Goal: Transaction & Acquisition: Purchase product/service

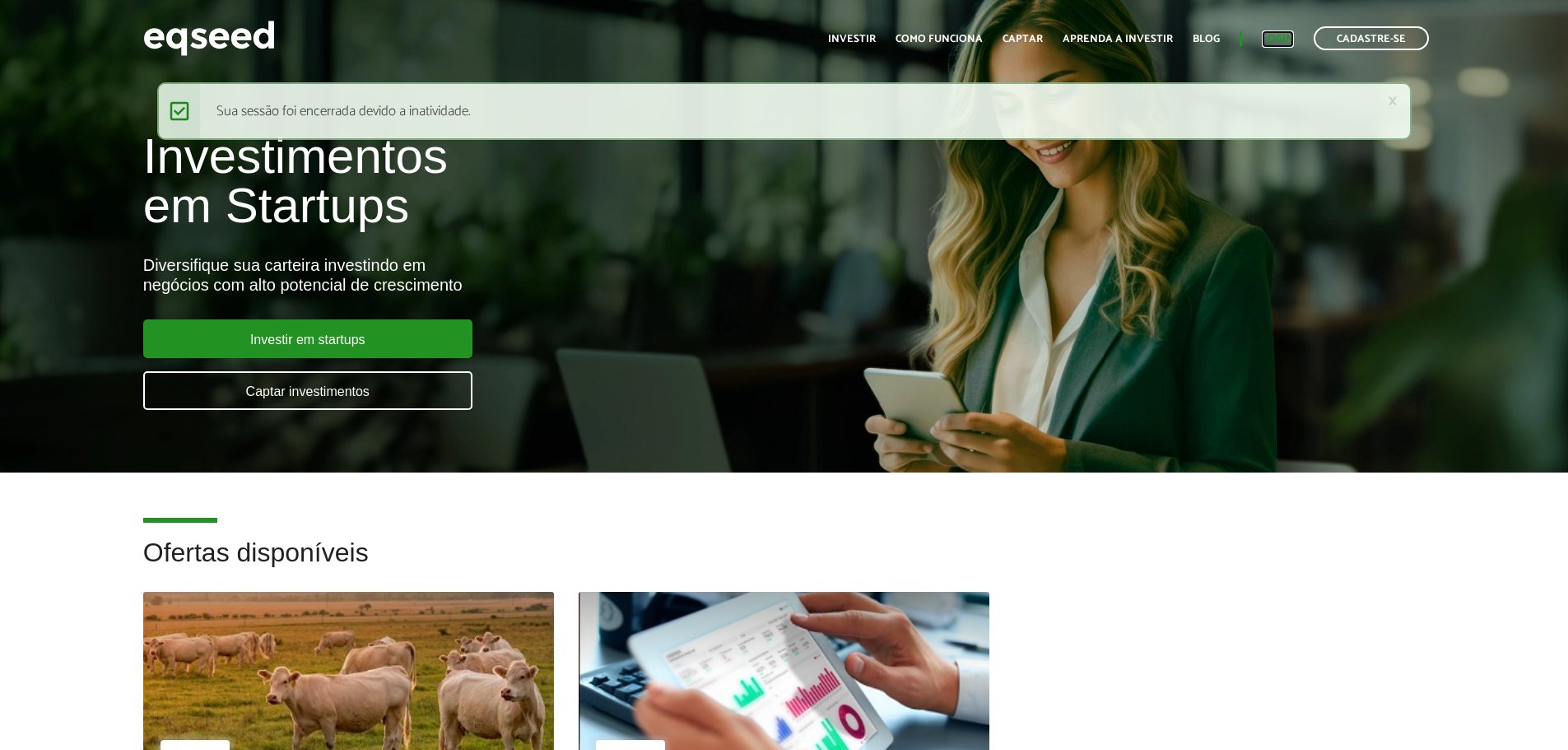
click at [1289, 39] on link "Login" at bounding box center [1277, 39] width 32 height 10
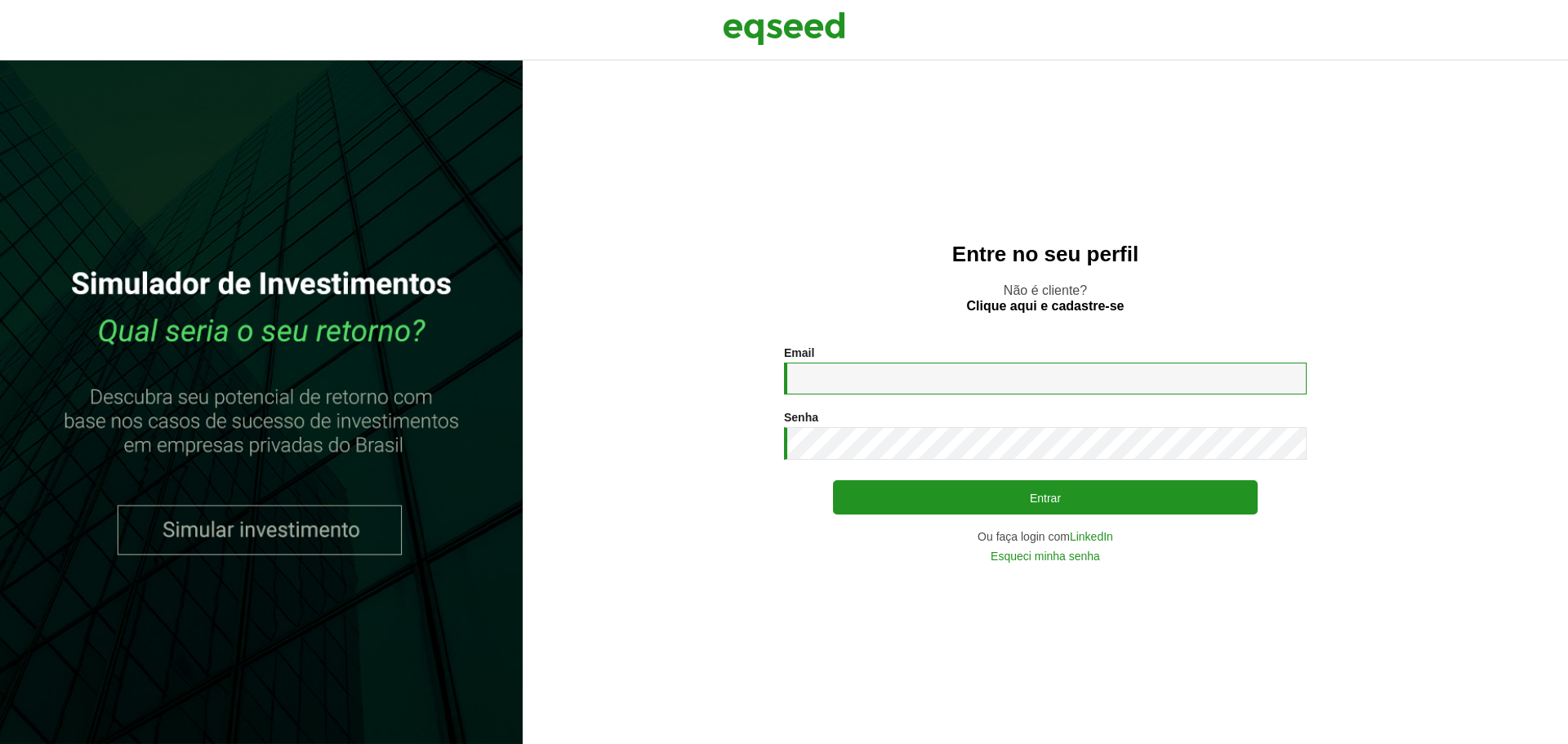
click at [863, 385] on input "Email *" at bounding box center [1045, 378] width 522 height 32
type input "**********"
click at [833, 480] on button "Entrar" at bounding box center [1046, 497] width 424 height 35
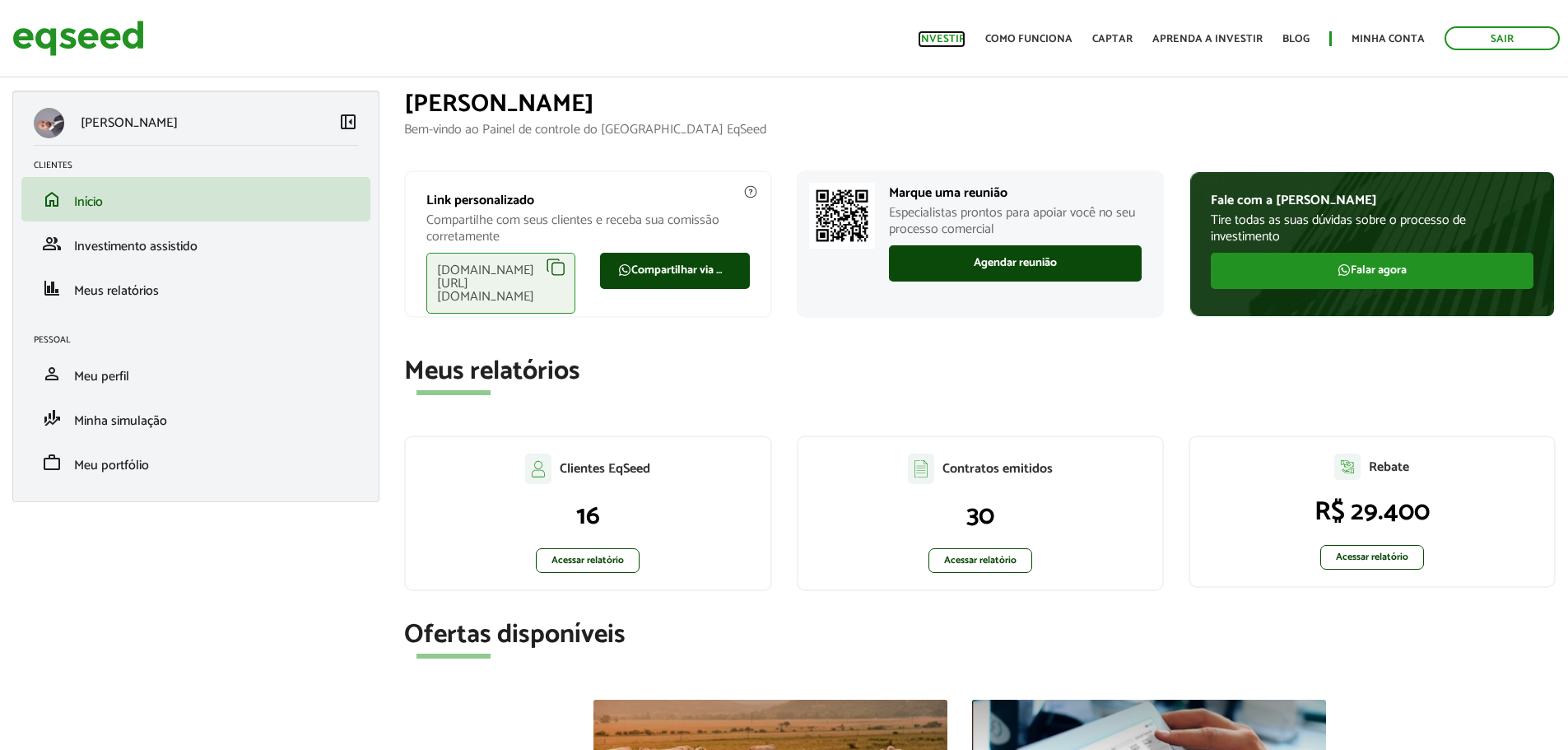
click at [950, 34] on link "Investir" at bounding box center [941, 39] width 48 height 10
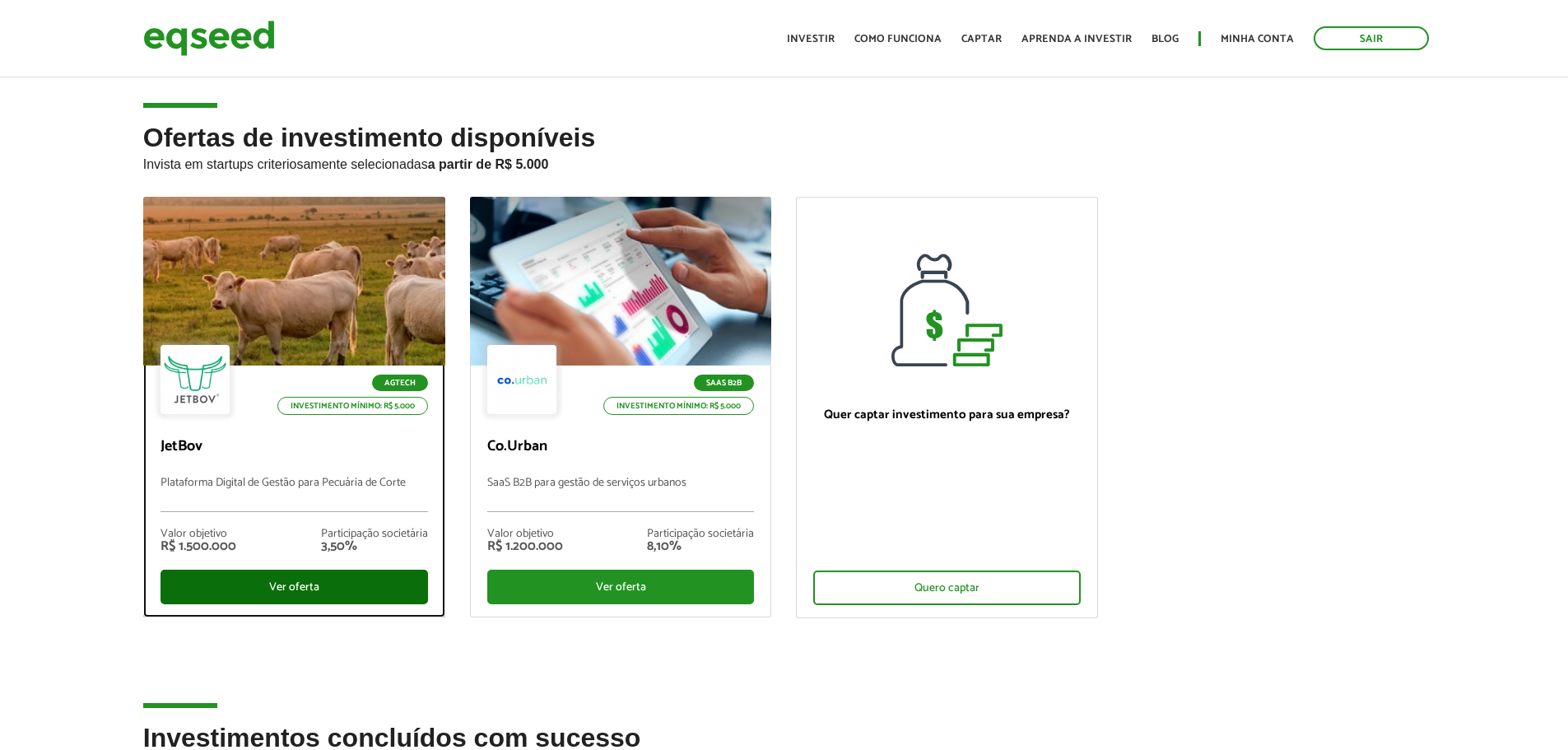
click at [231, 575] on div "Ver oferta" at bounding box center [294, 587] width 267 height 35
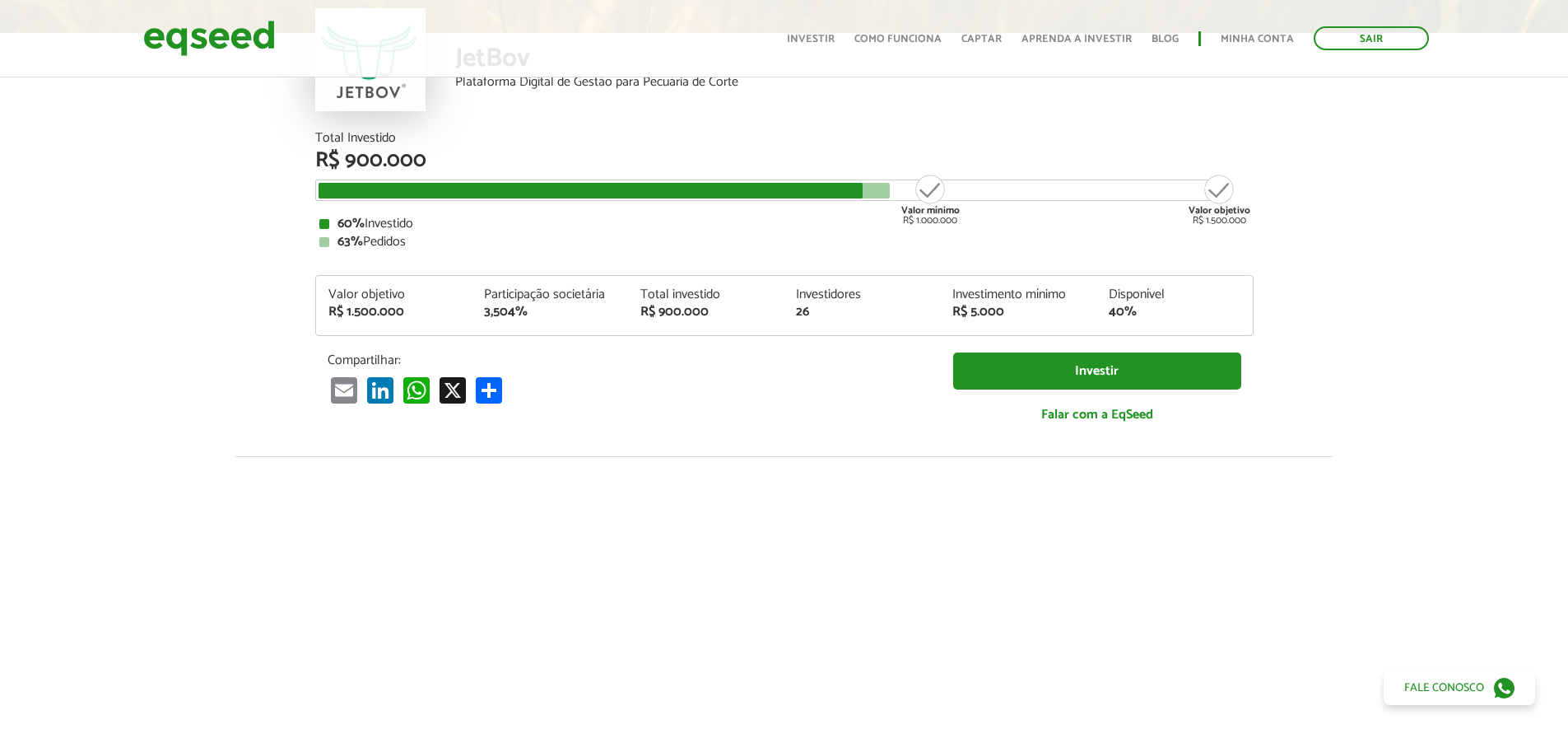
scroll to position [82, 0]
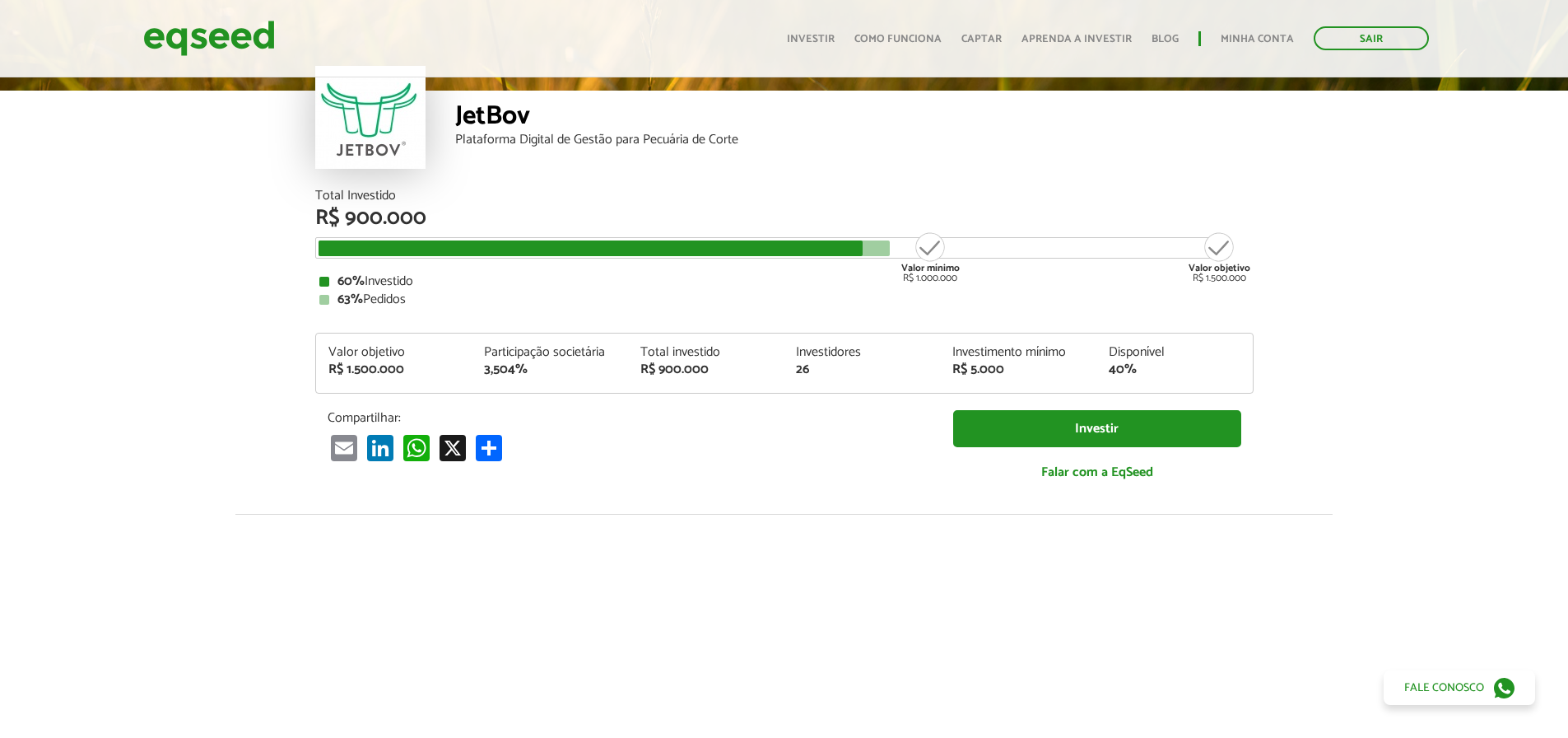
click at [1078, 177] on div "JetBov Plataforma Digital de Gestão para Pecuária de Corte" at bounding box center [854, 140] width 798 height 99
